Goal: Information Seeking & Learning: Learn about a topic

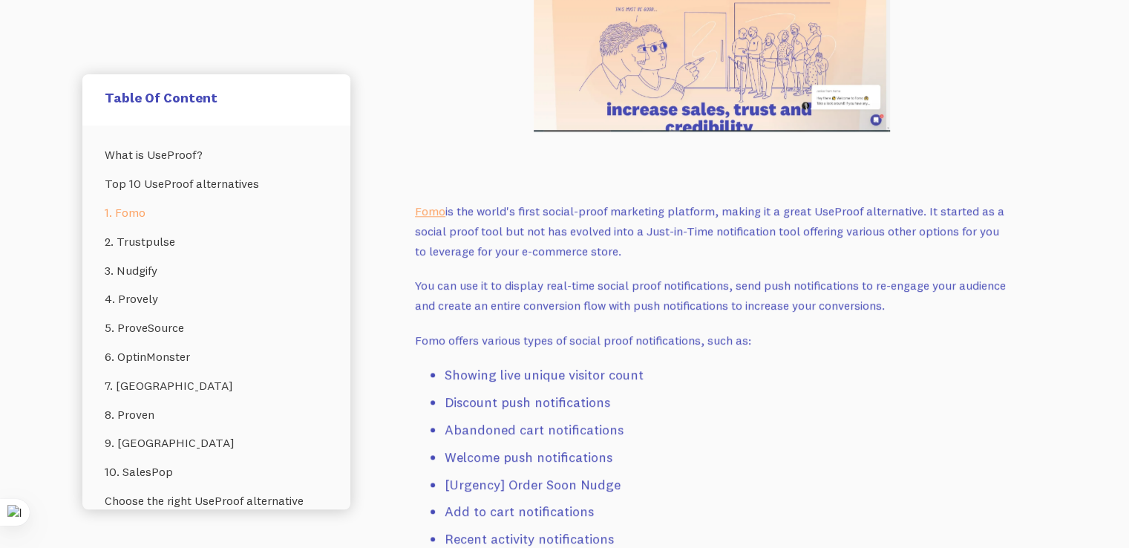
scroll to position [1405, 0]
click at [428, 211] on link "Fomo" at bounding box center [430, 210] width 30 height 15
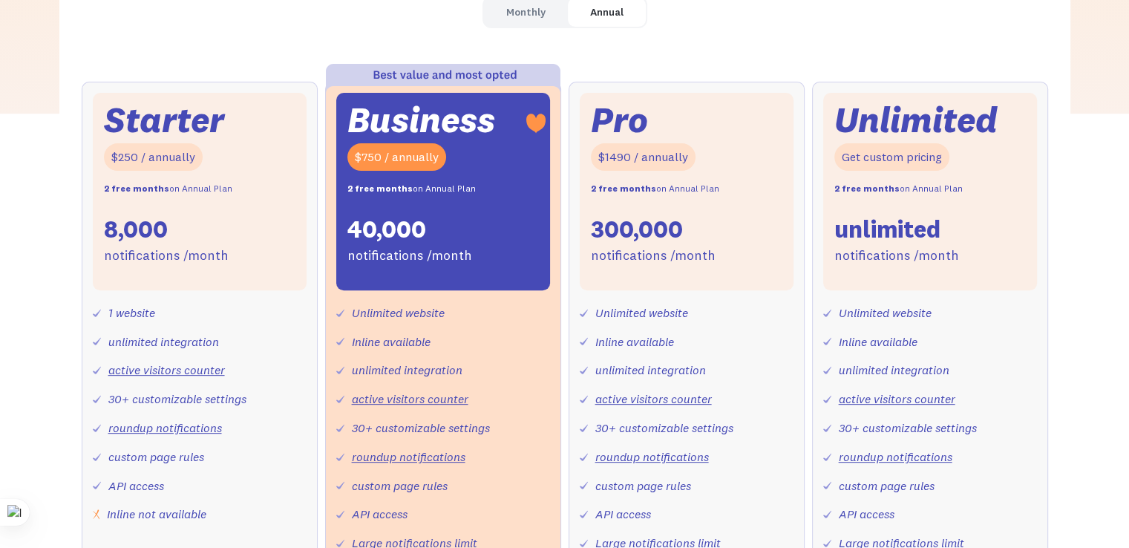
scroll to position [520, 0]
